Goal: Task Accomplishment & Management: Use online tool/utility

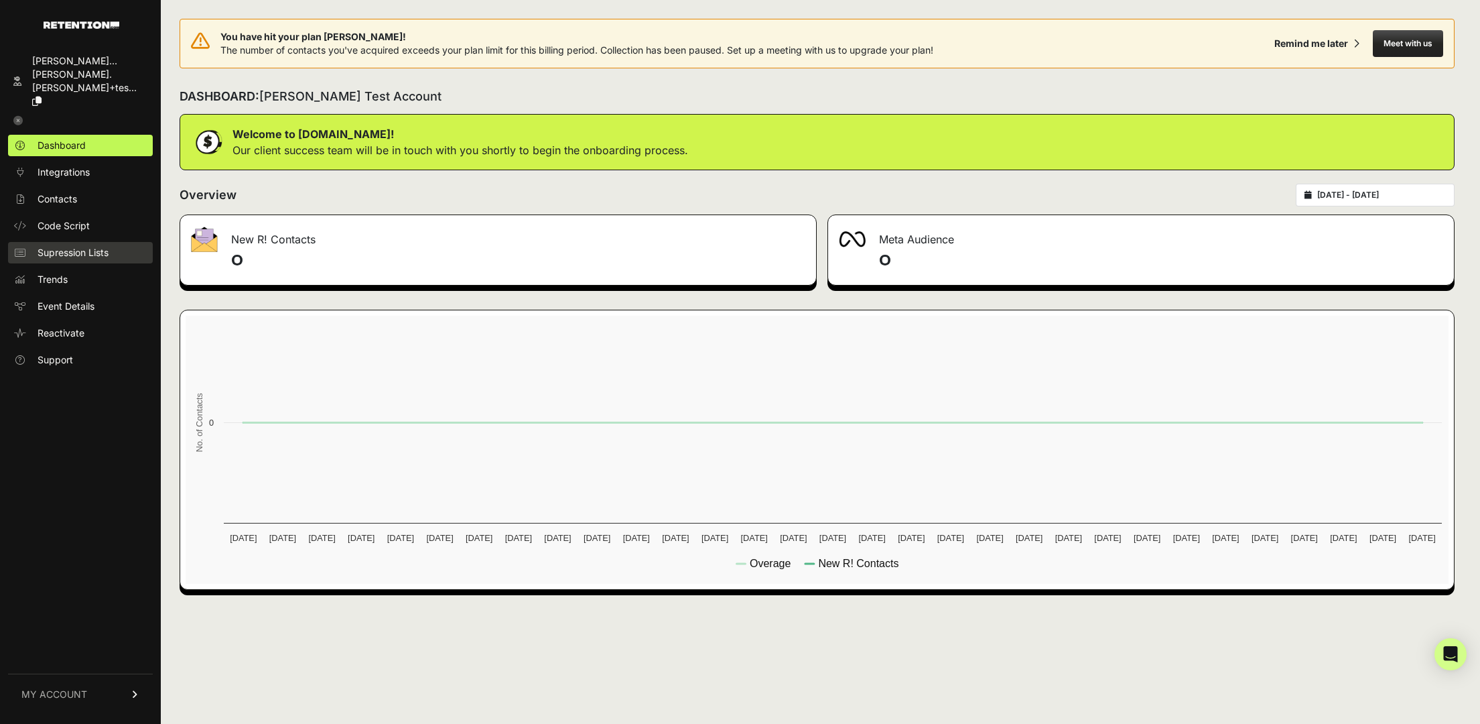
click at [81, 246] on span "Supression Lists" at bounding box center [73, 252] width 71 height 13
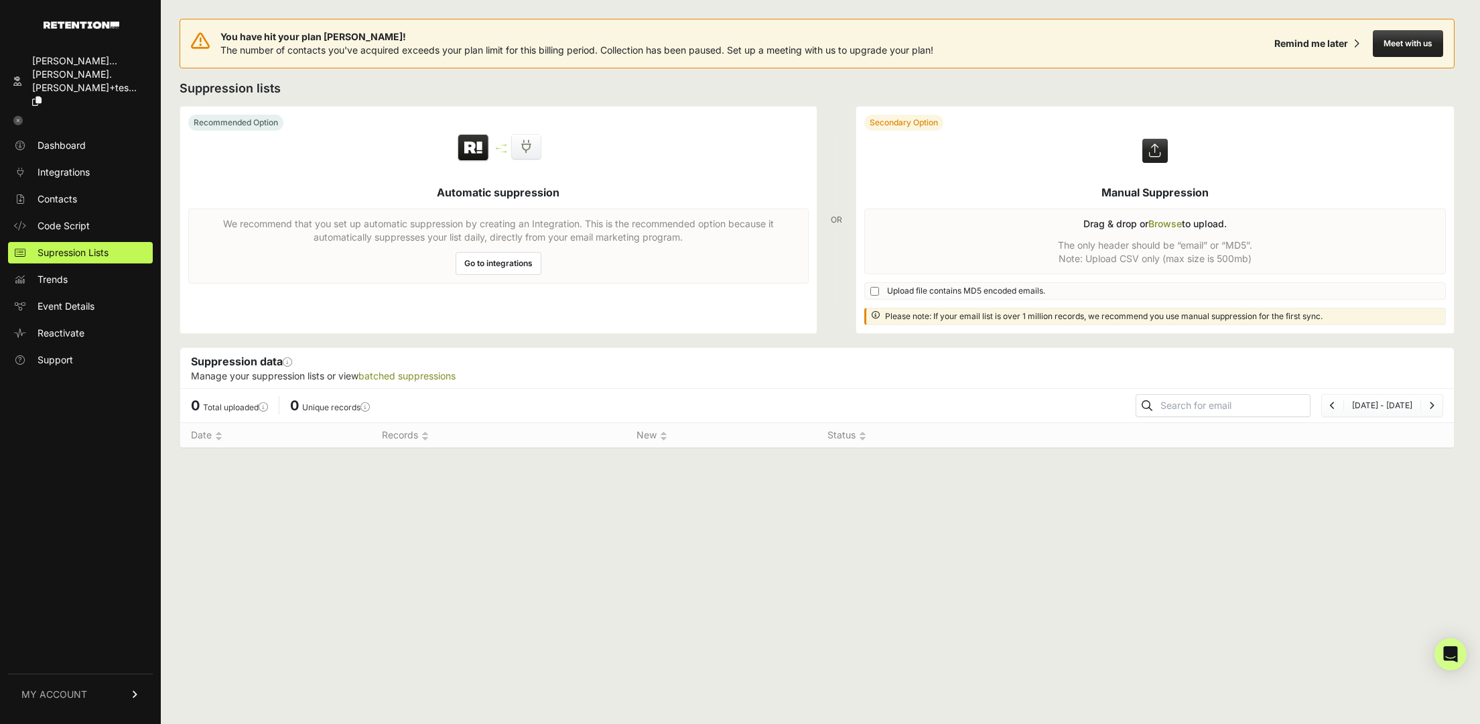
click at [1148, 148] on label at bounding box center [1155, 220] width 598 height 226
click at [0, 0] on input "file" at bounding box center [0, 0] width 0 height 0
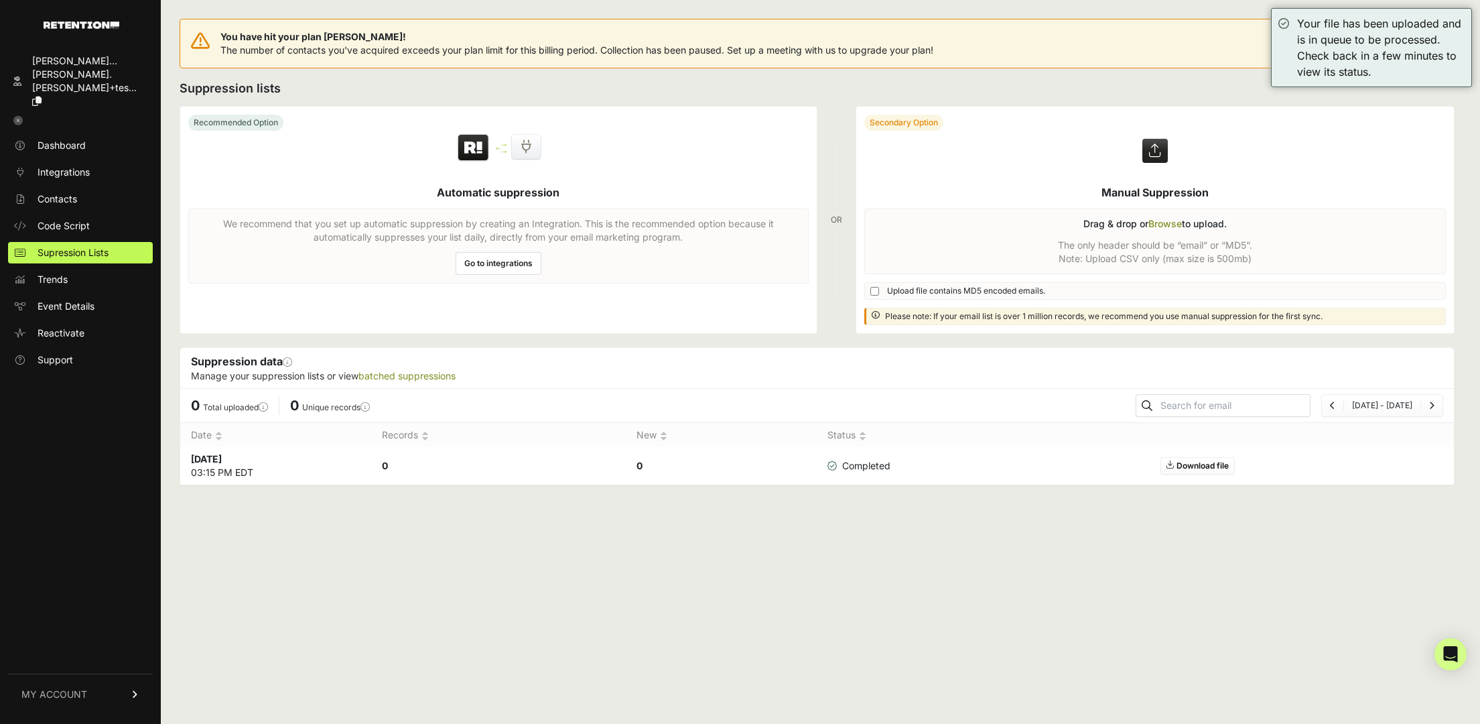
click at [768, 540] on div "You have hit your plan [PERSON_NAME]! The number of contacts you've acquired ex…" at bounding box center [817, 362] width 1312 height 724
